Goal: Transaction & Acquisition: Purchase product/service

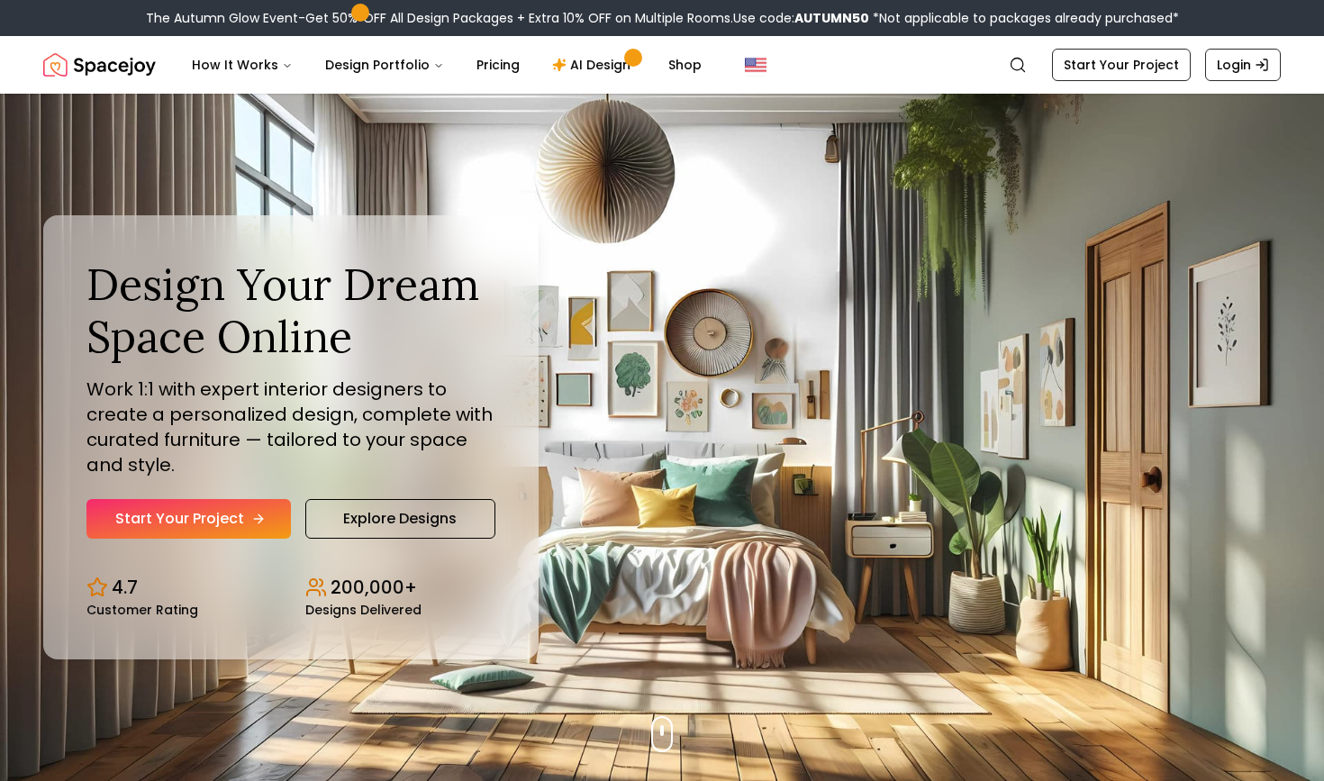
click at [201, 522] on link "Start Your Project" at bounding box center [188, 519] width 204 height 40
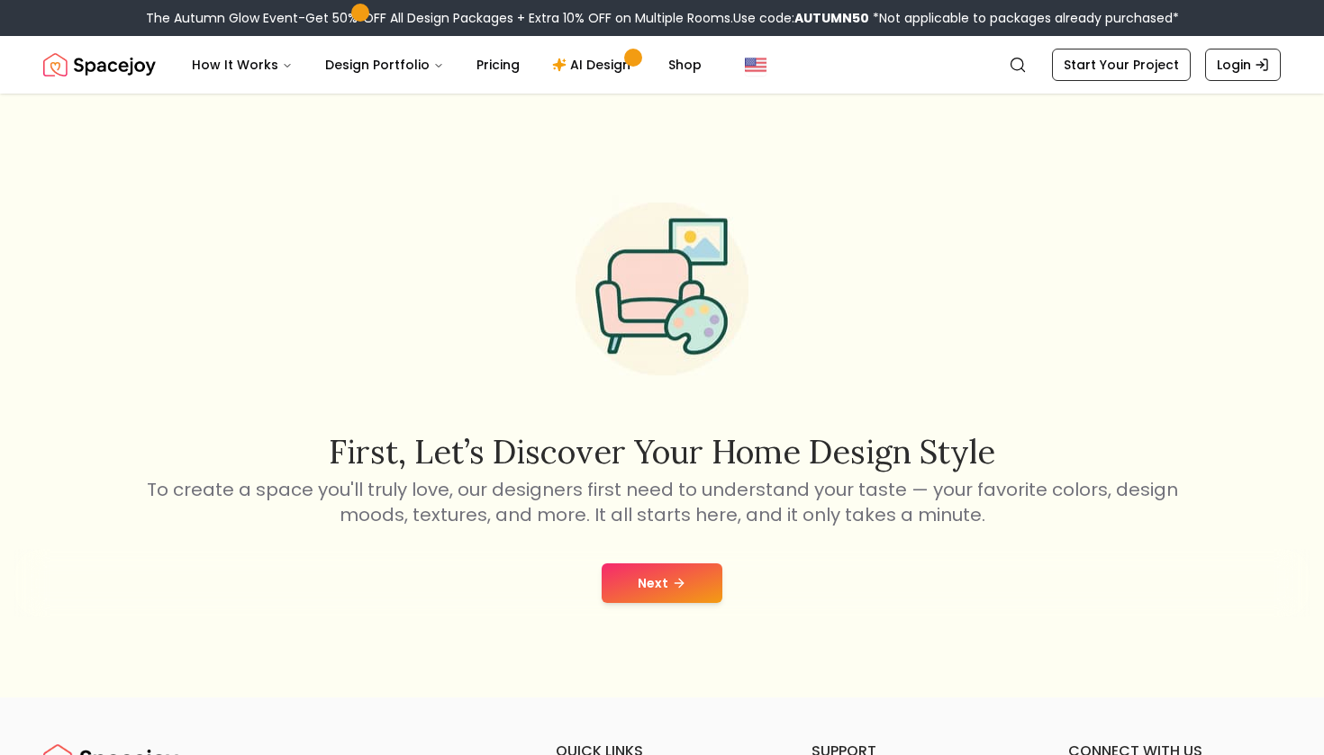
click at [636, 578] on button "Next" at bounding box center [661, 584] width 121 height 40
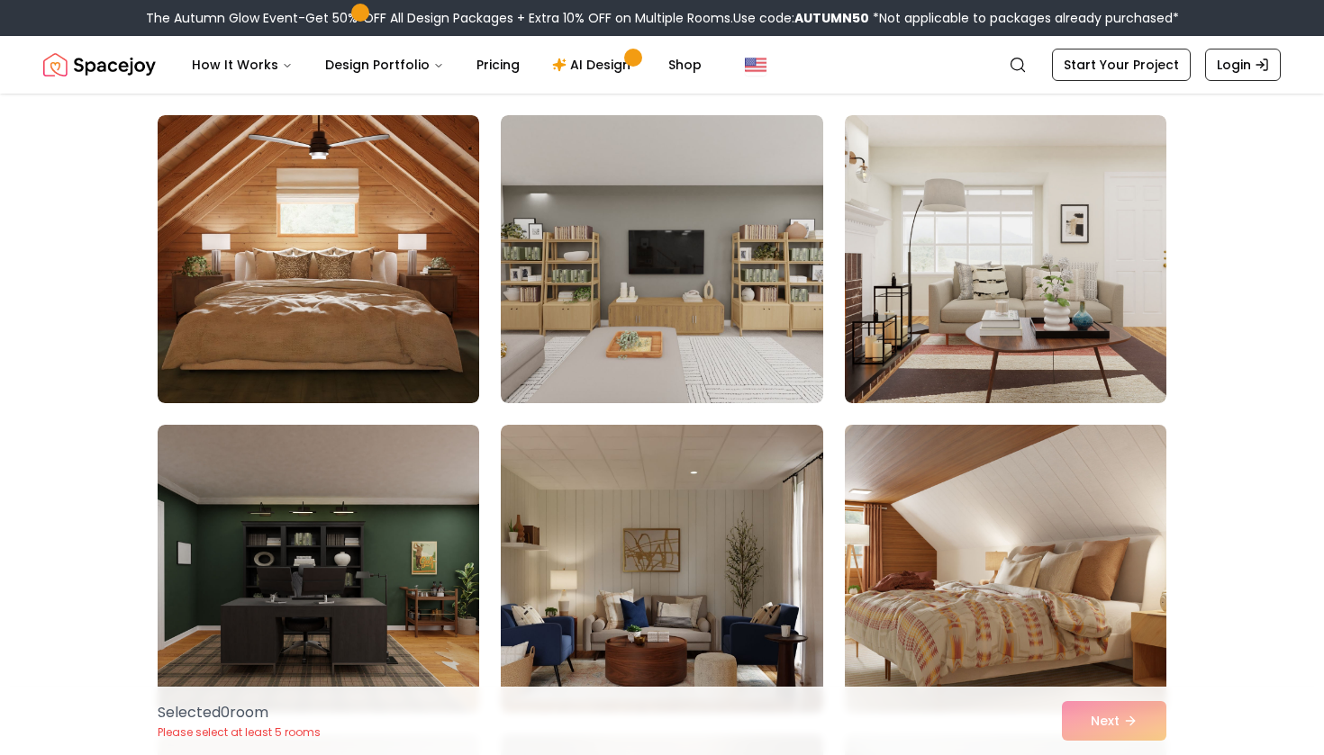
scroll to position [753, 0]
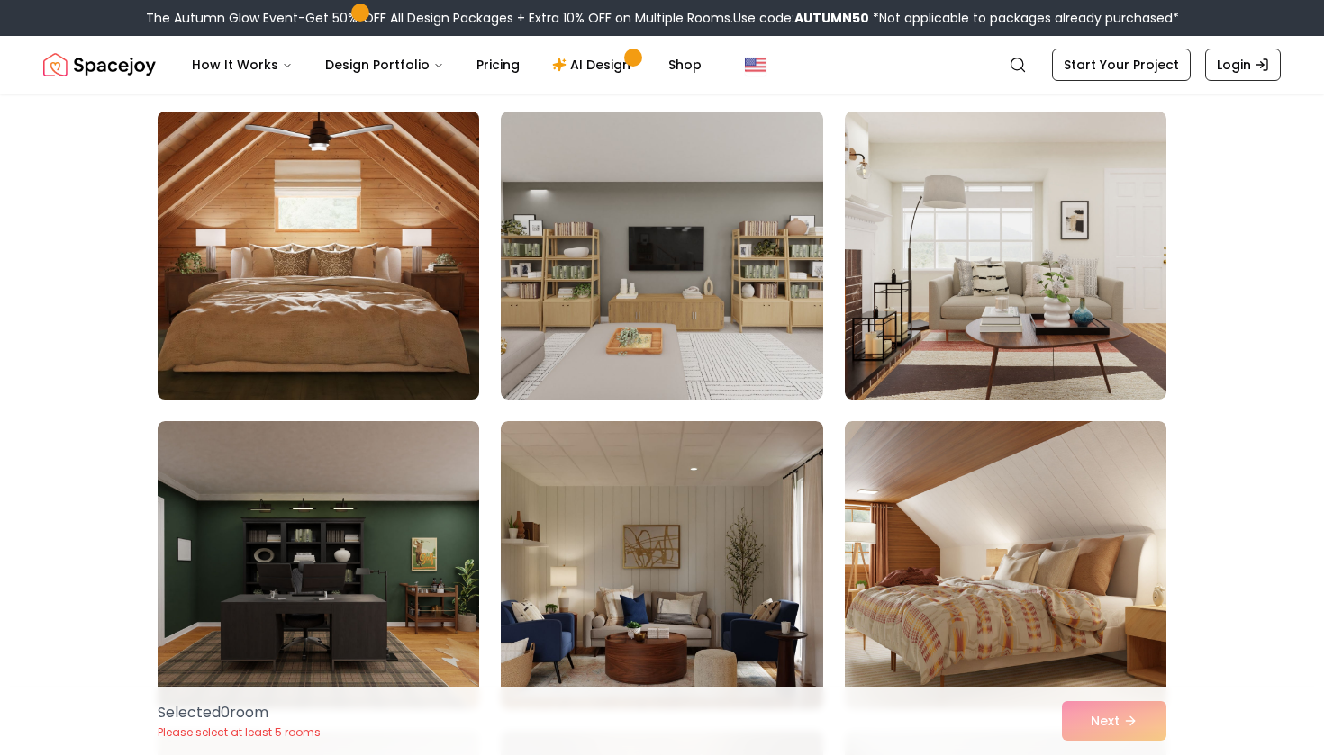
click at [400, 296] on img at bounding box center [318, 255] width 338 height 303
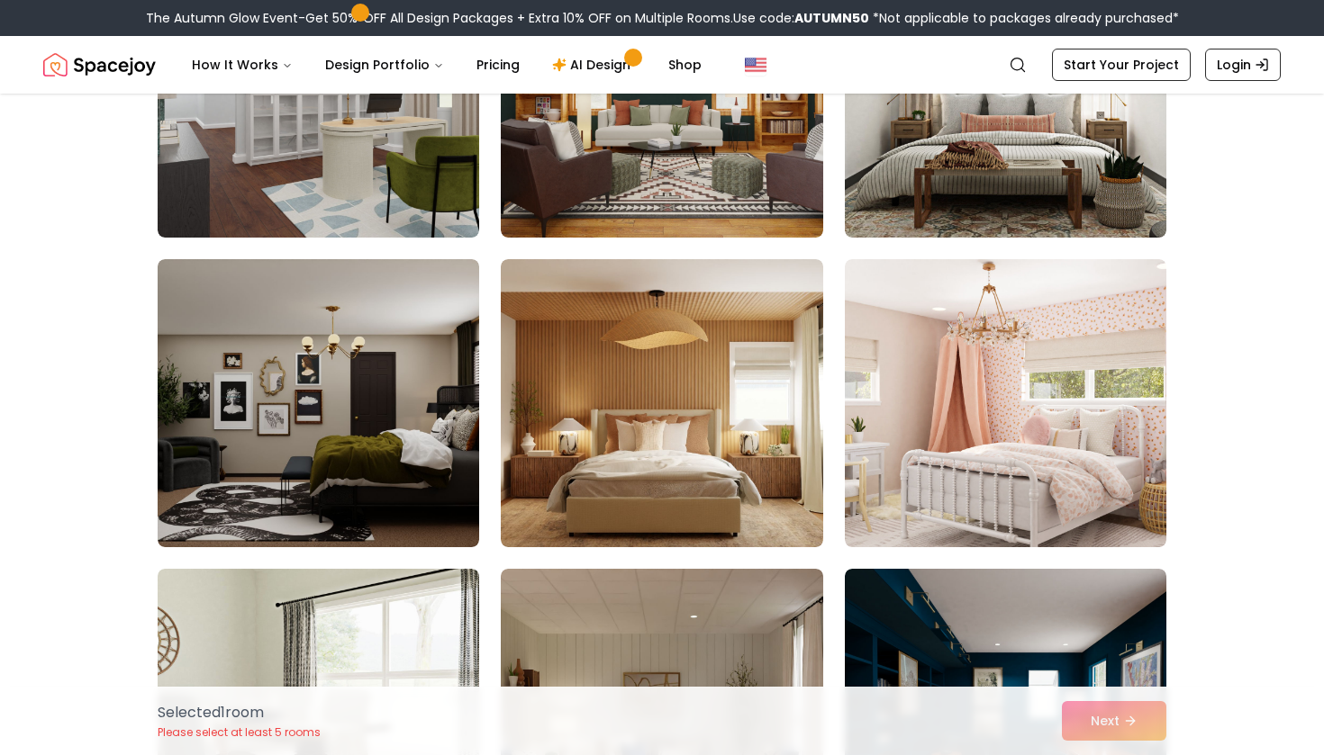
scroll to position [4634, 0]
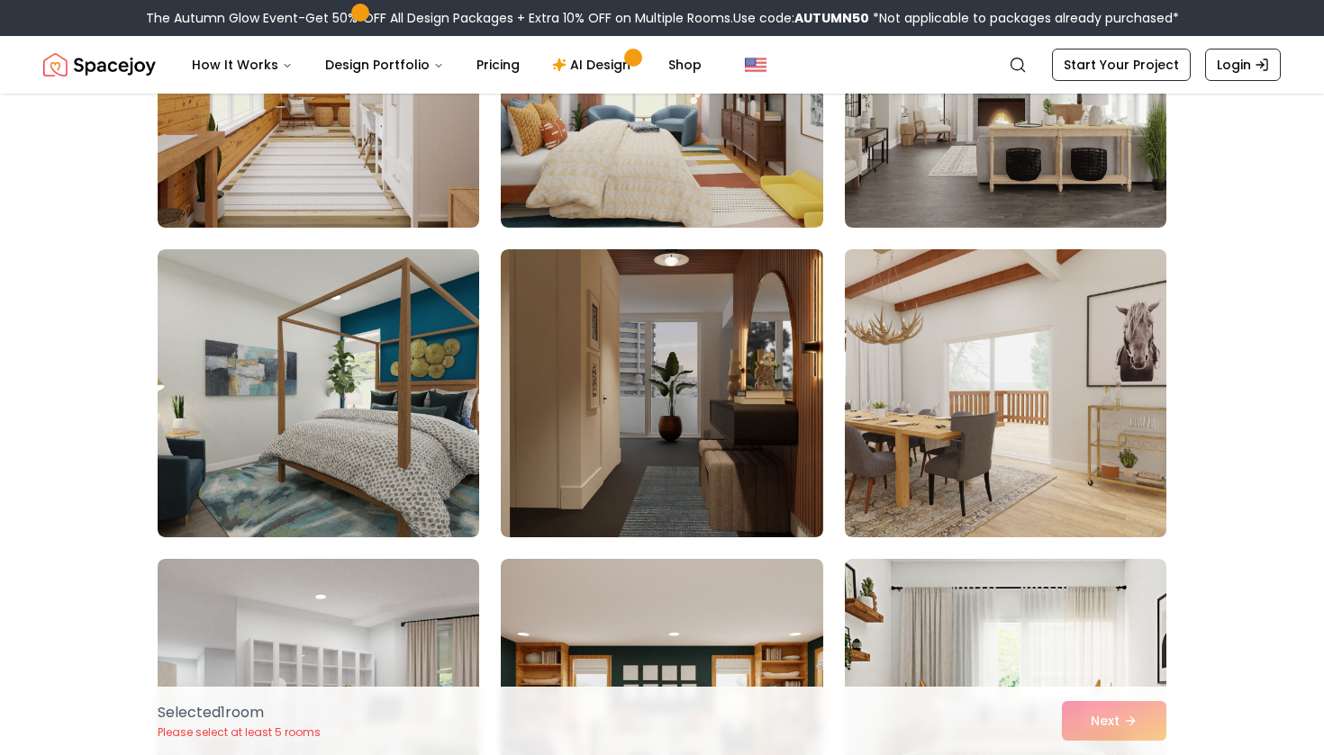
click at [997, 430] on img at bounding box center [1005, 393] width 338 height 303
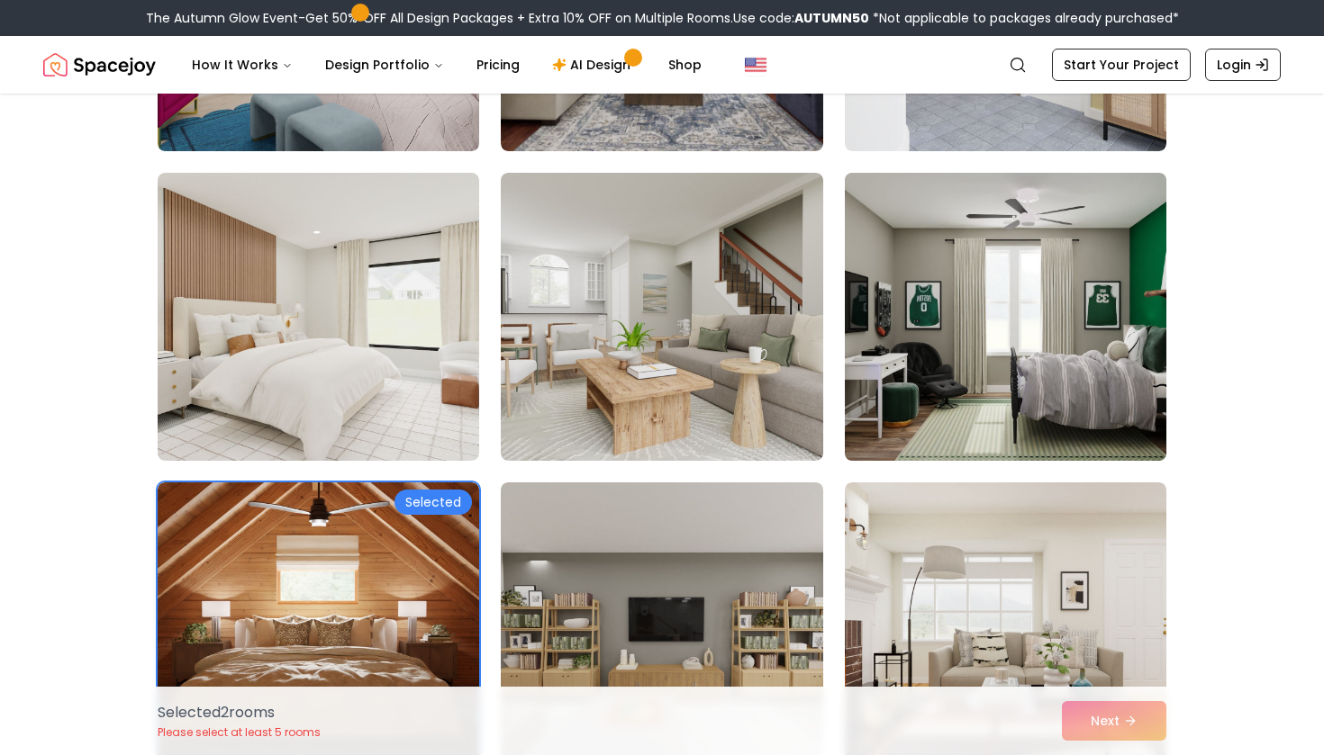
scroll to position [407, 0]
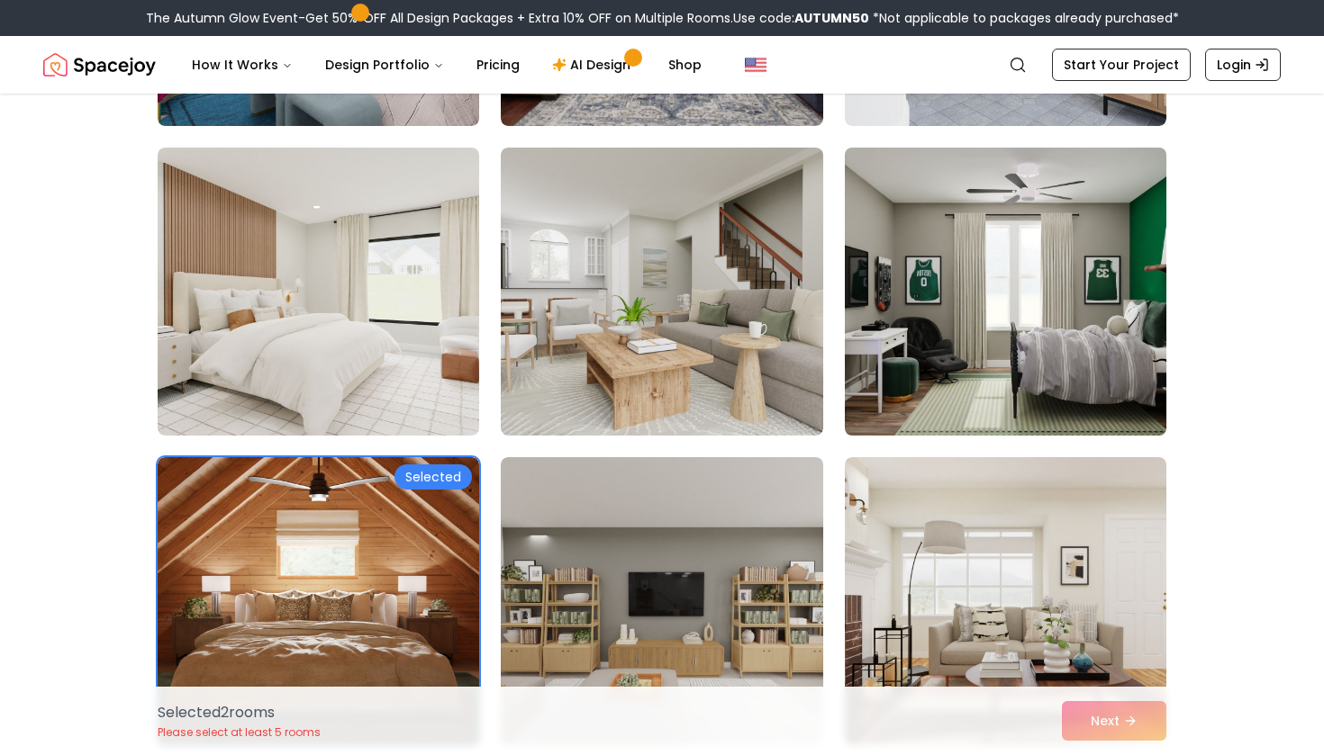
click at [1026, 328] on img at bounding box center [1005, 291] width 338 height 303
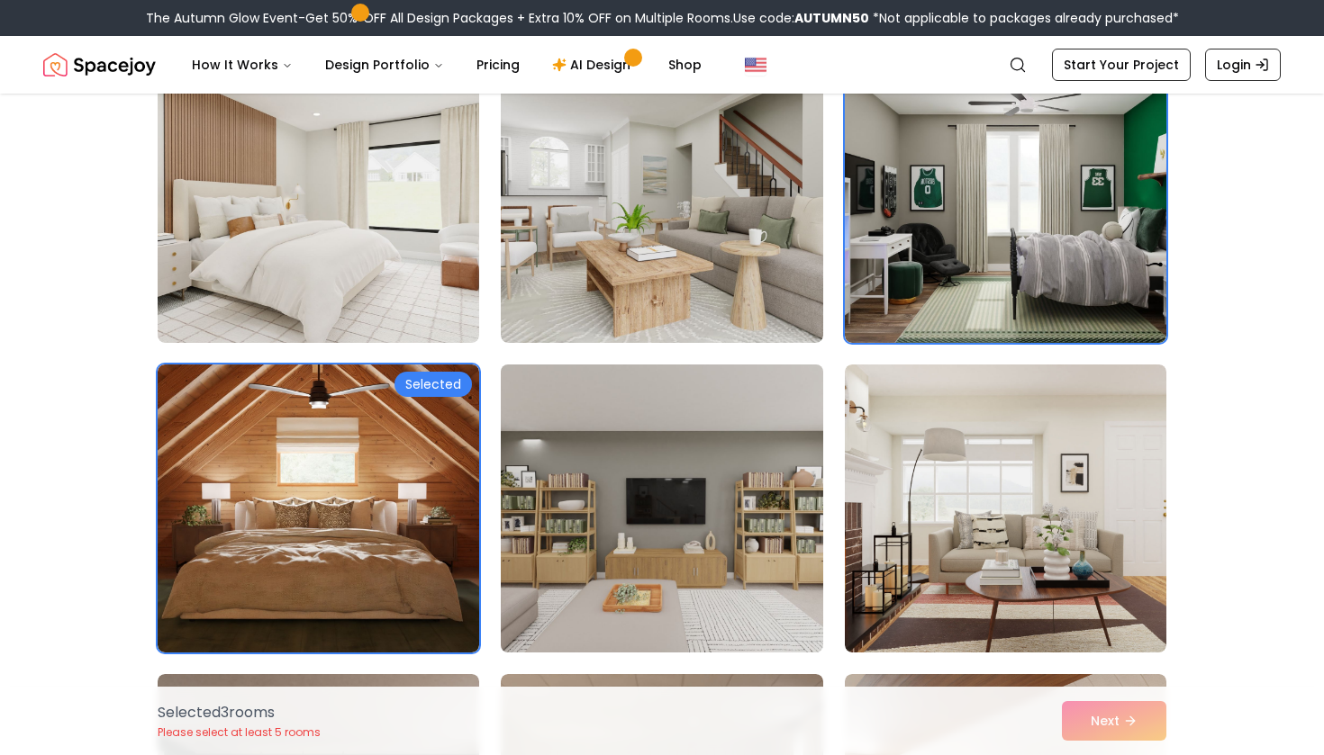
scroll to position [502, 0]
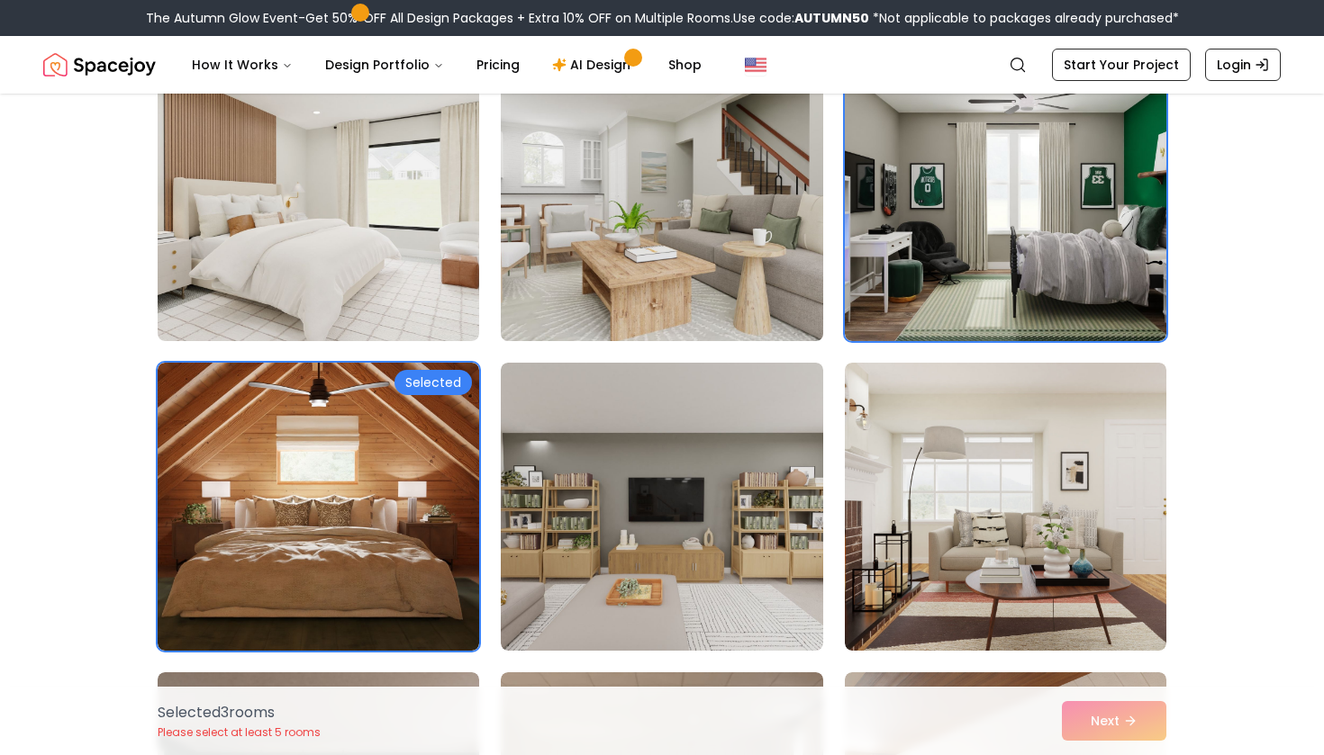
click at [721, 219] on img at bounding box center [662, 197] width 338 height 303
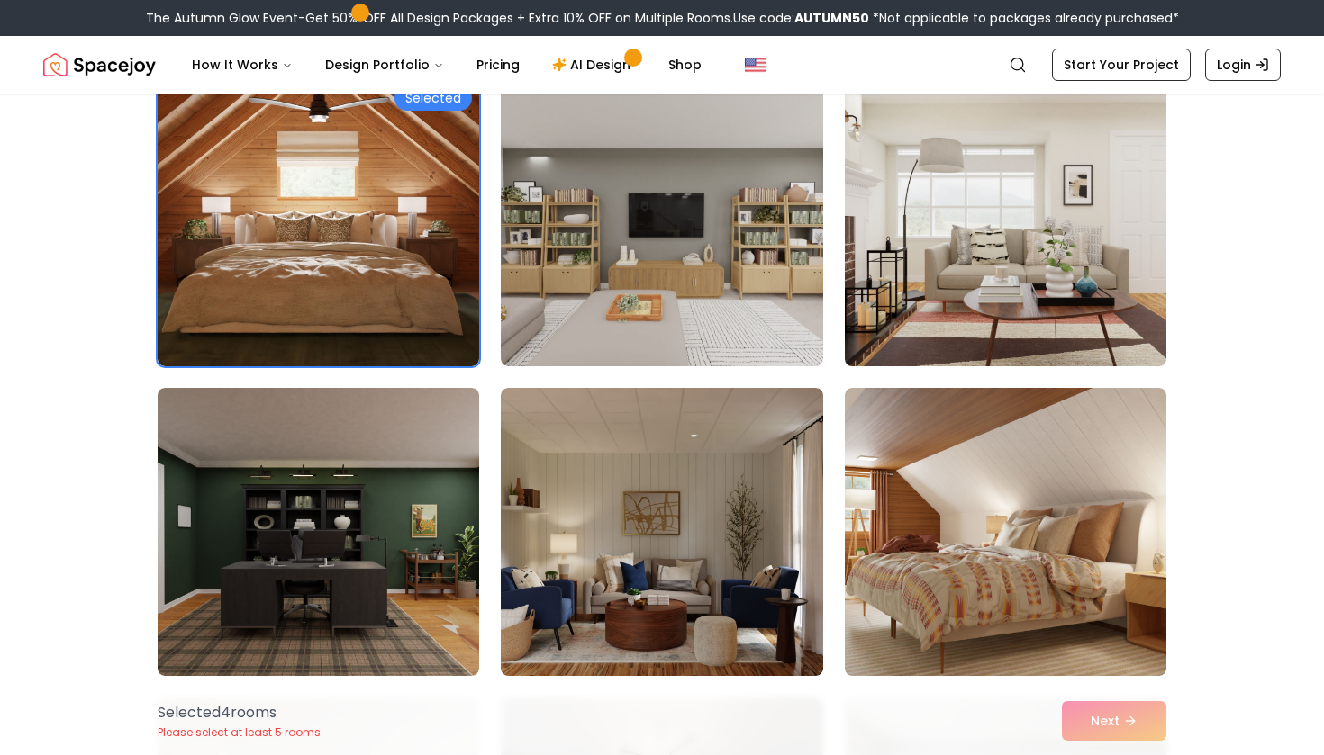
scroll to position [792, 0]
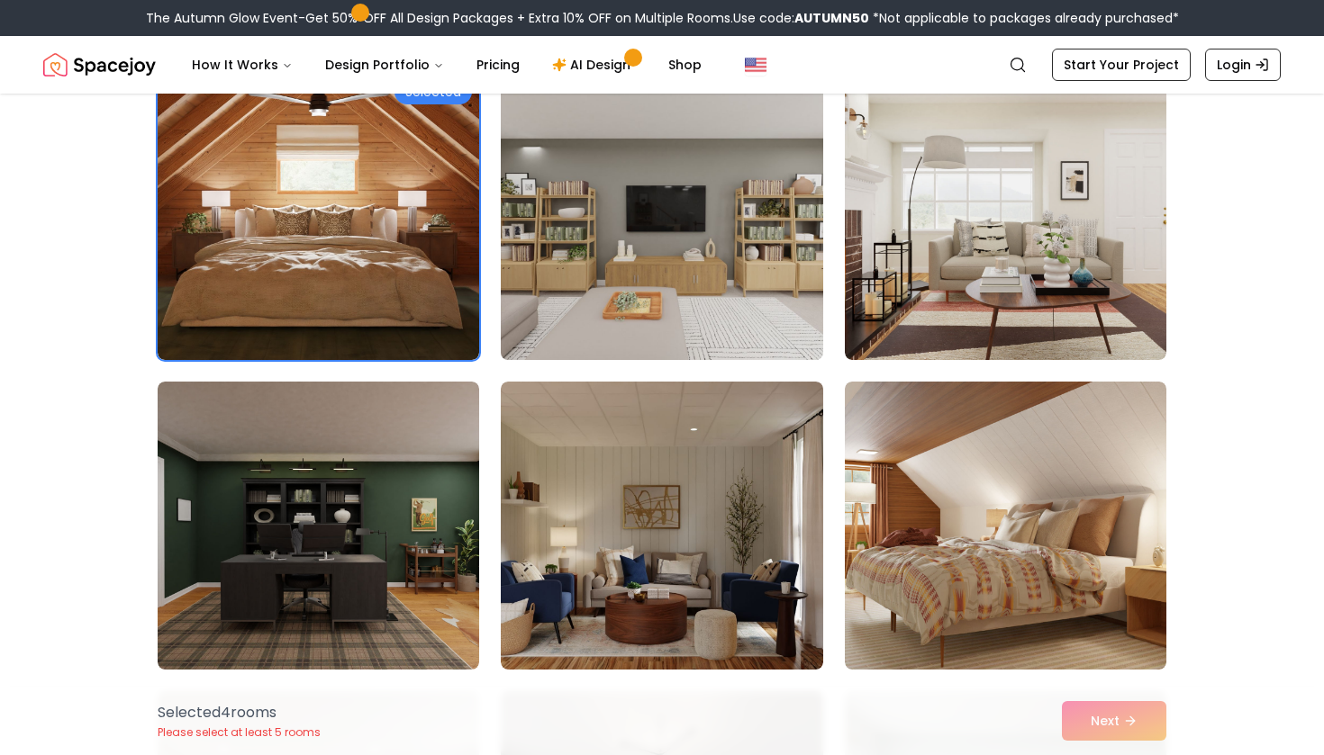
click at [755, 334] on img at bounding box center [662, 216] width 338 height 303
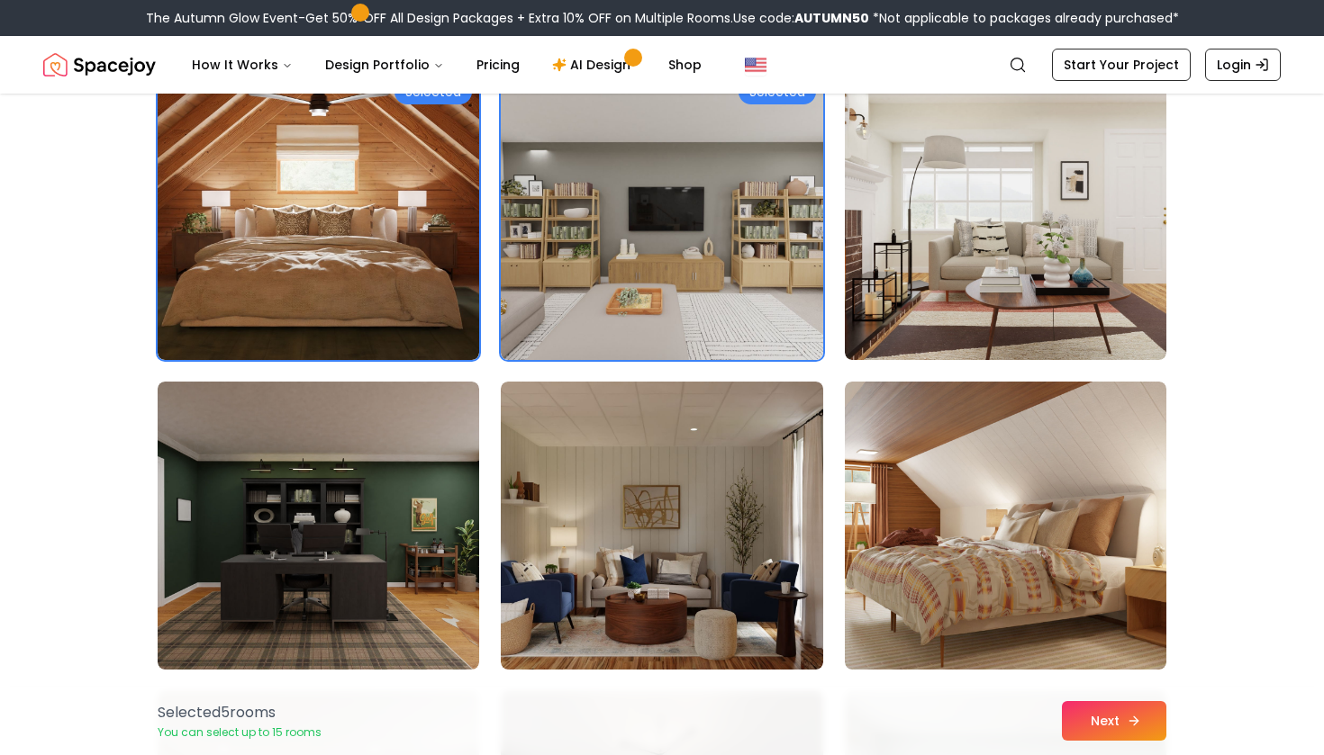
click at [1123, 724] on button "Next" at bounding box center [1114, 721] width 104 height 40
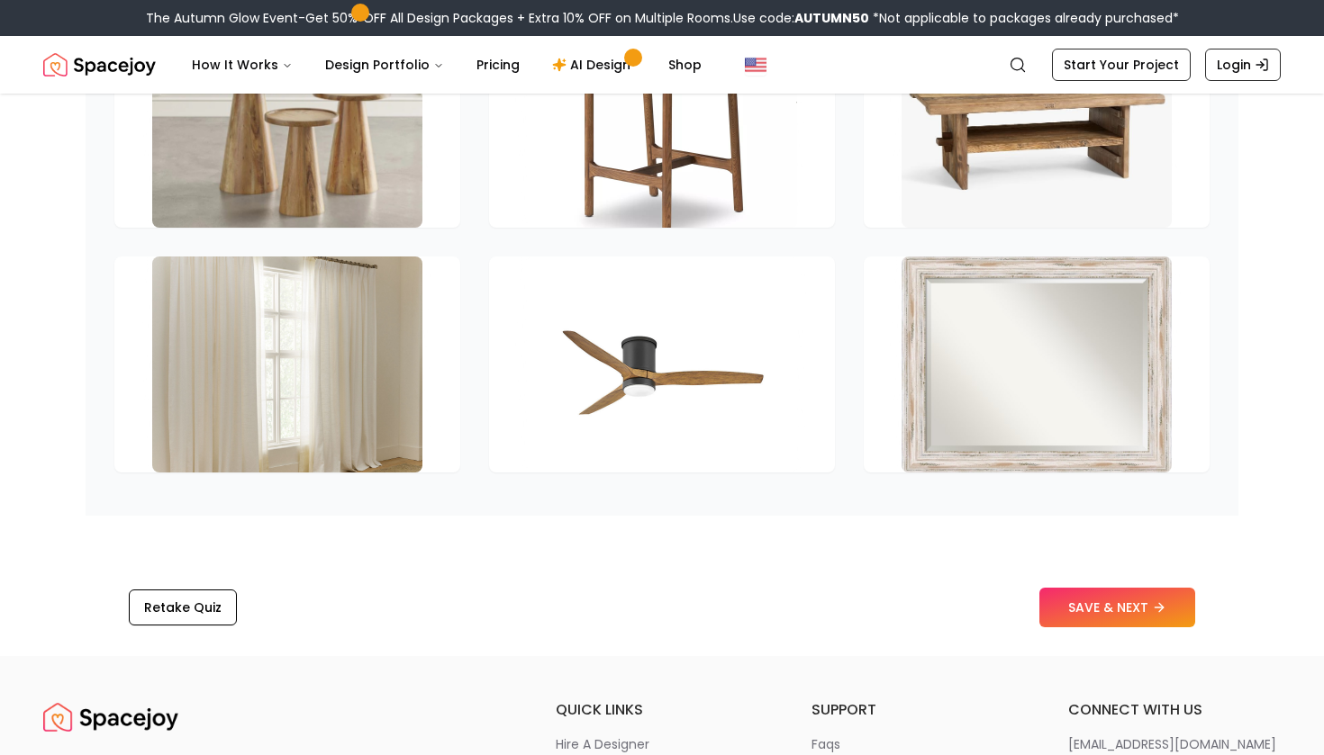
scroll to position [2615, 0]
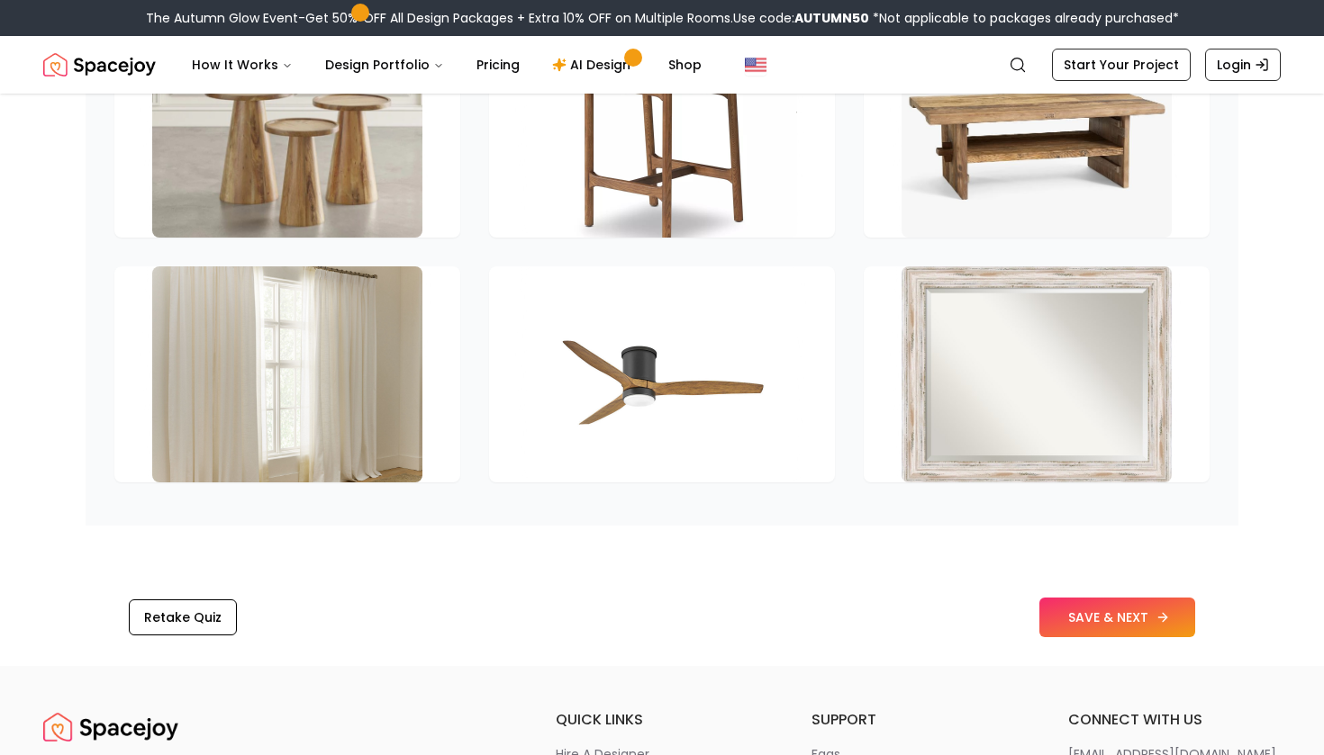
click at [1078, 633] on button "SAVE & NEXT" at bounding box center [1117, 618] width 156 height 40
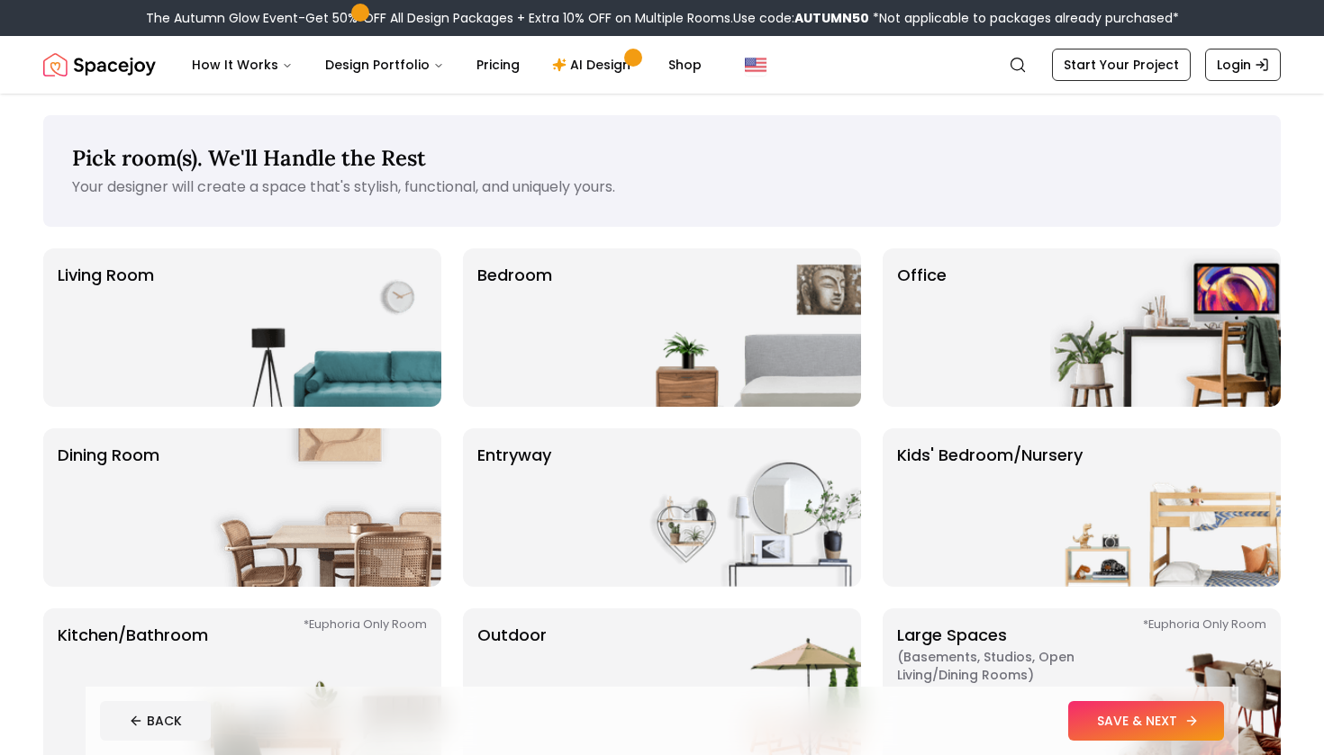
click at [1184, 731] on button "SAVE & NEXT" at bounding box center [1146, 721] width 156 height 40
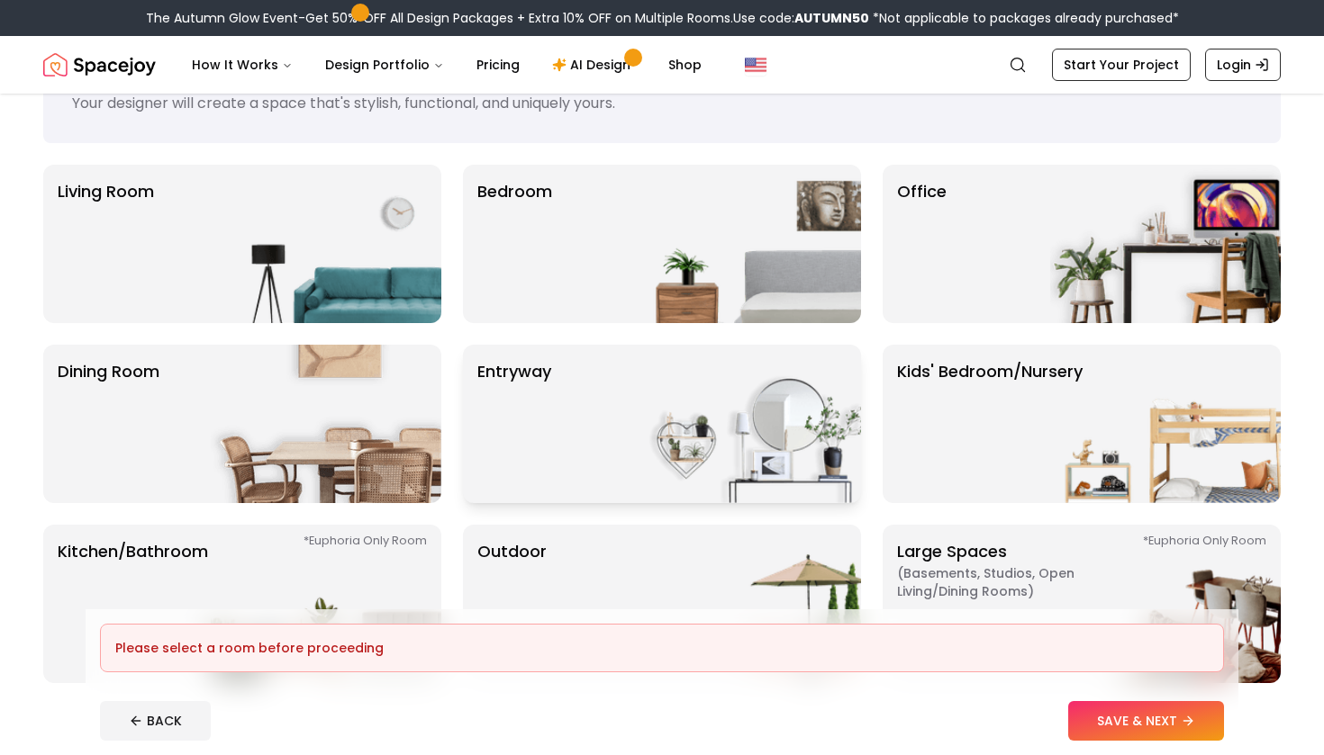
scroll to position [103, 0]
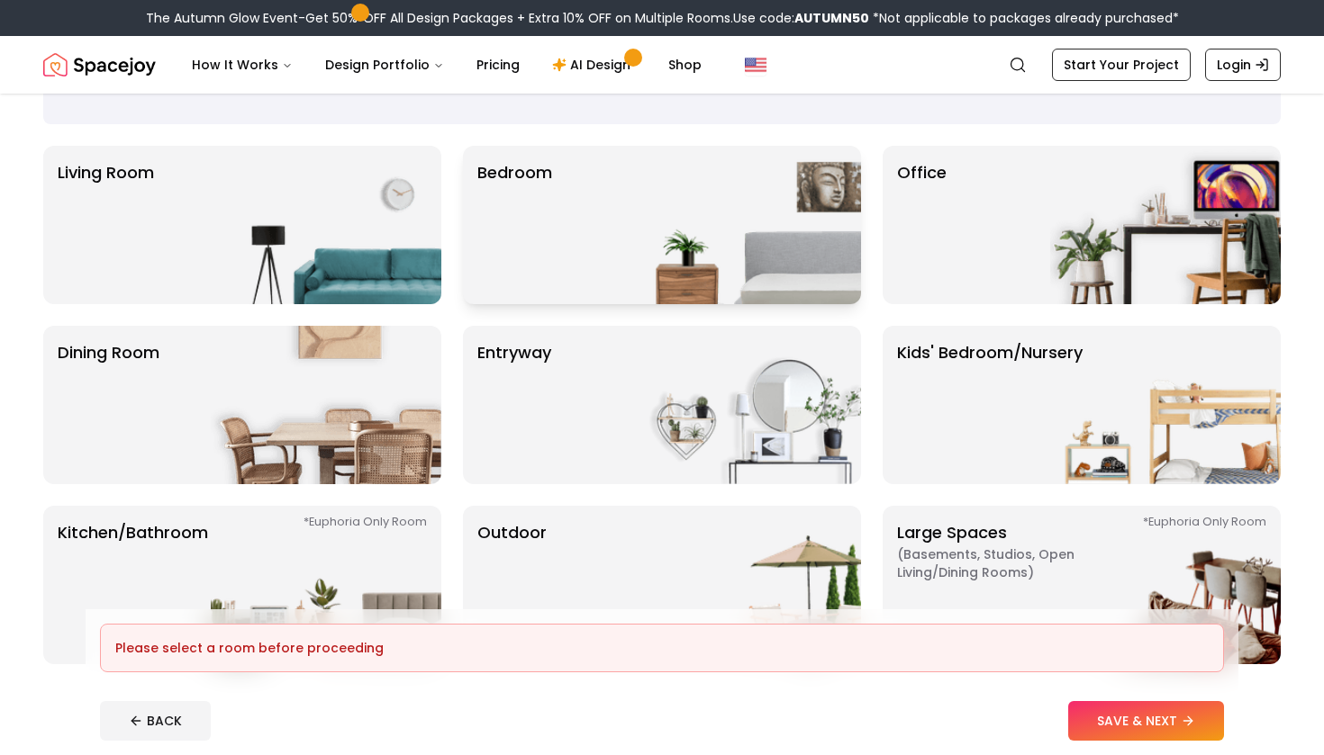
click at [610, 188] on div "Bedroom" at bounding box center [662, 225] width 398 height 158
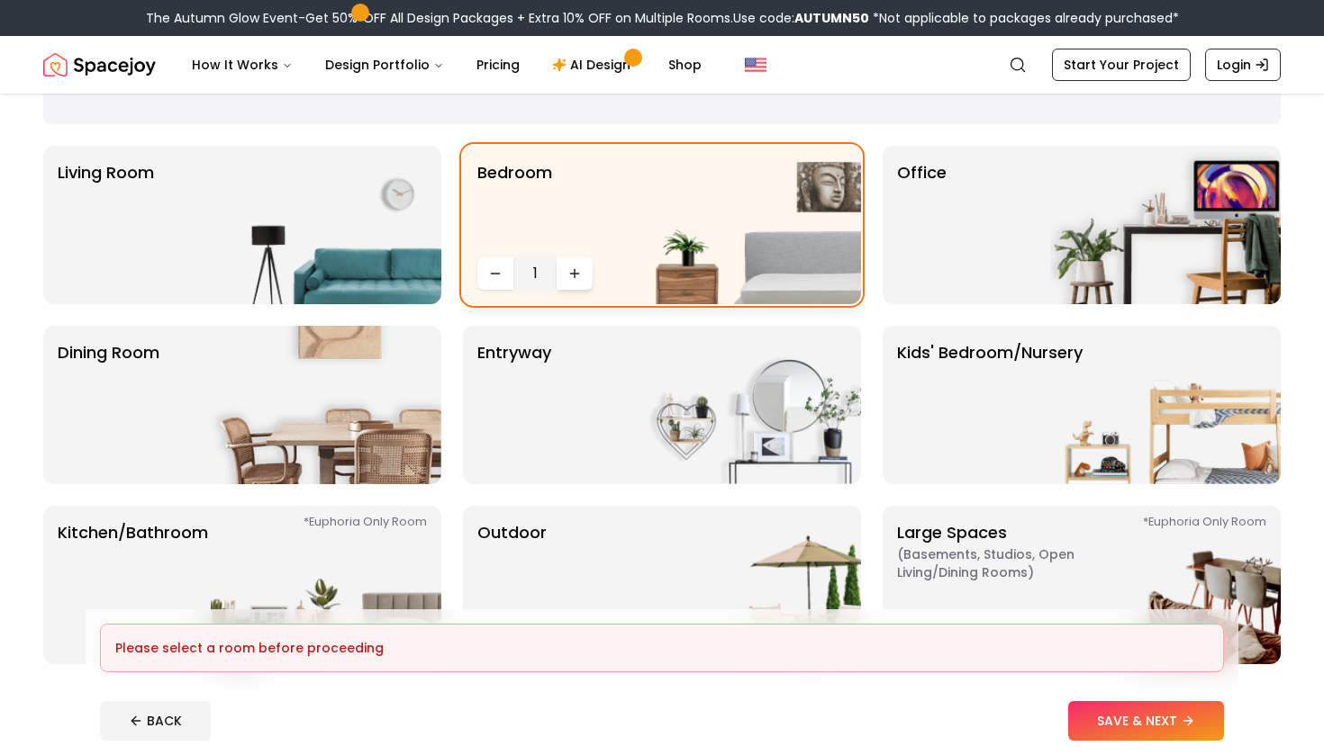
click at [575, 276] on icon "Increase quantity" at bounding box center [574, 274] width 14 height 14
click at [574, 272] on icon "Increase quantity" at bounding box center [574, 274] width 14 height 14
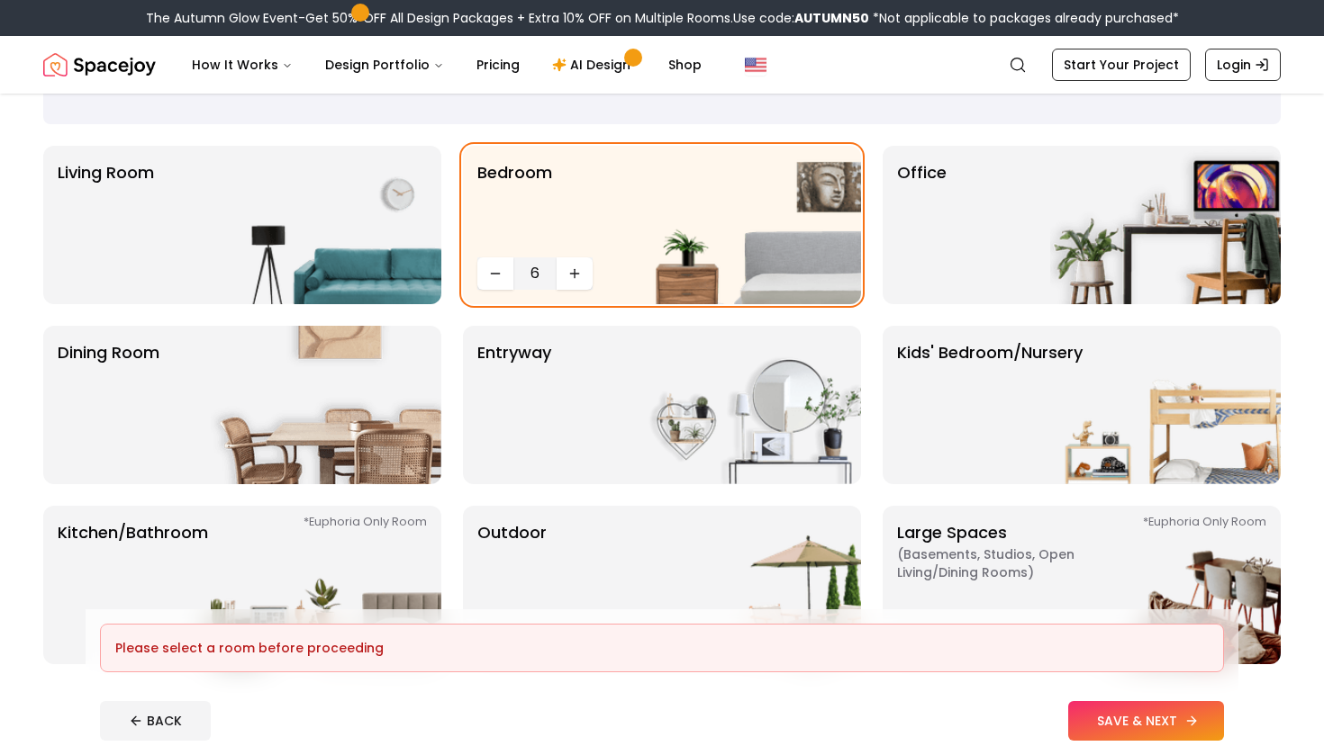
click at [1133, 719] on button "SAVE & NEXT" at bounding box center [1146, 721] width 156 height 40
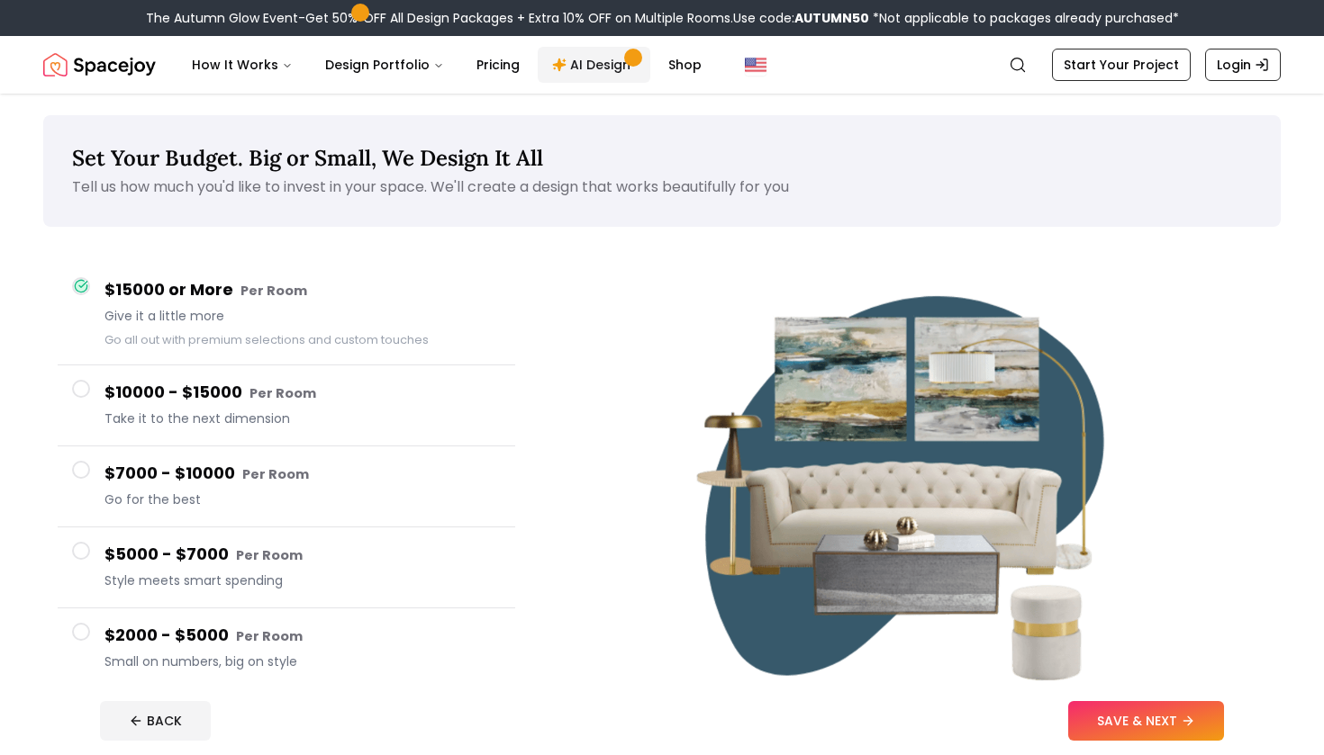
click at [602, 79] on link "AI Design" at bounding box center [594, 65] width 113 height 36
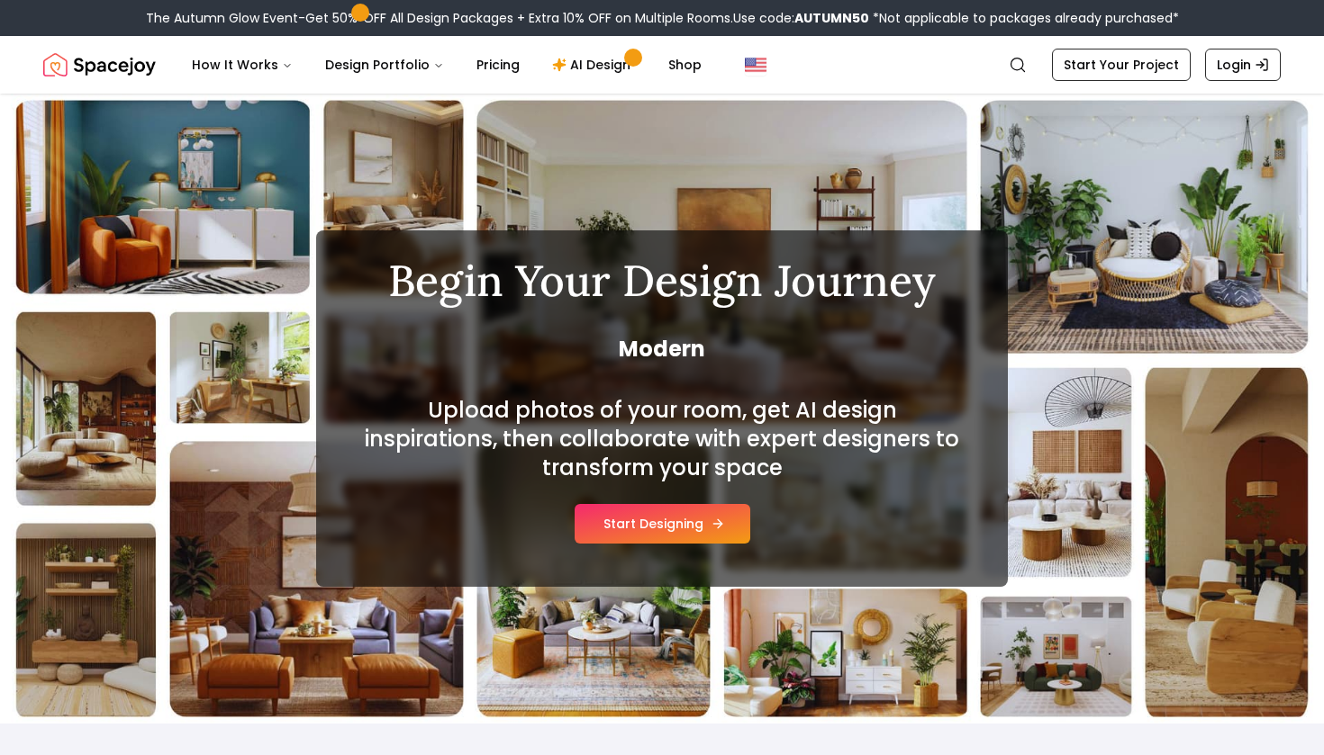
click at [665, 523] on button "Start Designing" at bounding box center [662, 524] width 176 height 40
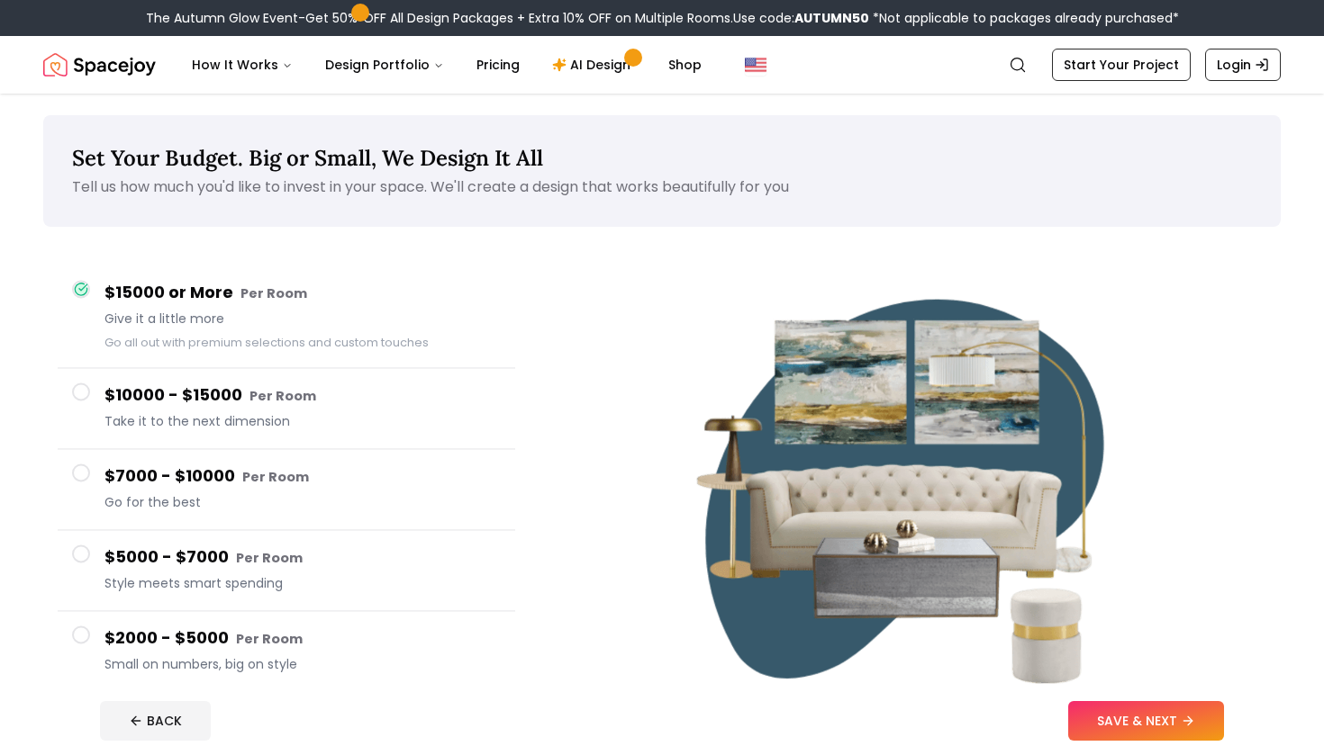
scroll to position [103, 0]
